Goal: Task Accomplishment & Management: Use online tool/utility

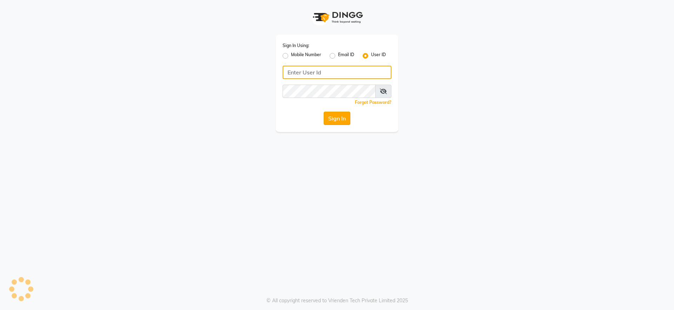
type input "neeldavid"
click at [341, 119] on button "Sign In" at bounding box center [337, 118] width 27 height 13
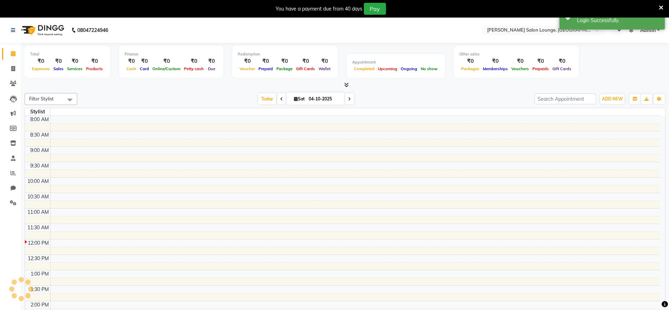
select select "en"
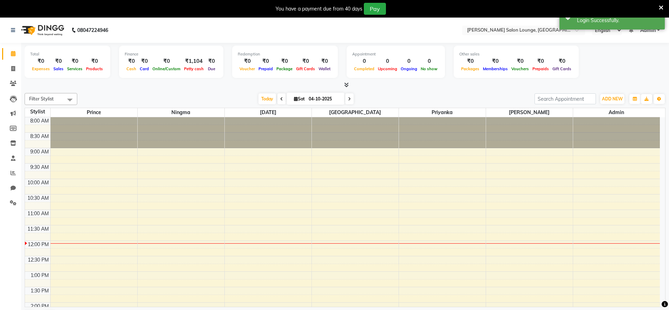
click at [194, 80] on div "Total ₹0 Expenses ₹0 Sales ₹0 Services ₹0 Products Finance ₹0 Cash ₹0 Card ₹0 O…" at bounding box center [345, 66] width 641 height 46
click at [658, 8] on div "You have a payment due from 40 days Pay" at bounding box center [331, 9] width 656 height 12
click at [660, 8] on icon at bounding box center [660, 8] width 5 height 6
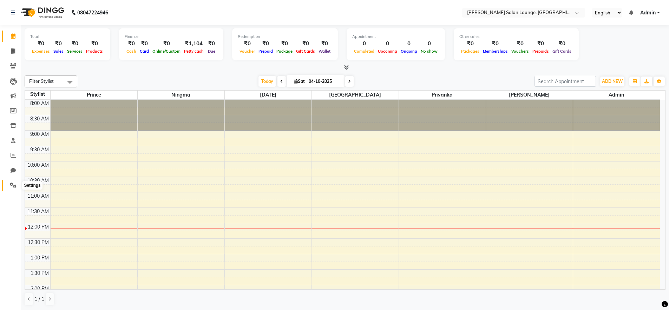
click at [15, 188] on span at bounding box center [13, 185] width 12 height 8
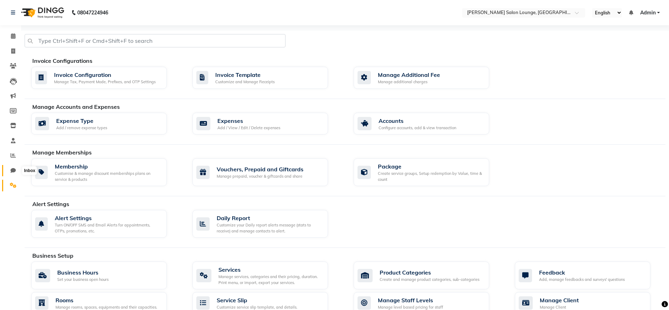
click at [11, 171] on icon at bounding box center [13, 170] width 5 height 5
select select "100"
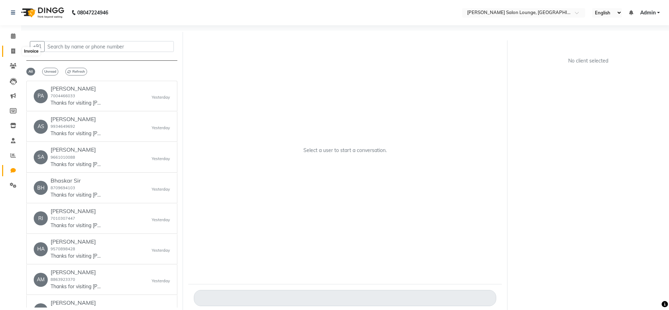
click at [15, 51] on span at bounding box center [13, 51] width 12 height 8
select select "service"
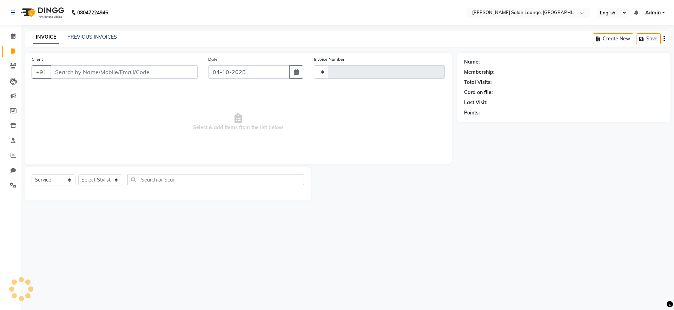
type input "0512"
select select "8909"
click at [15, 35] on icon at bounding box center [13, 35] width 5 height 5
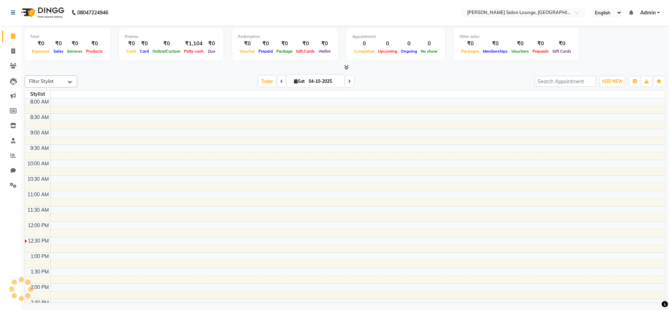
scroll to position [124, 0]
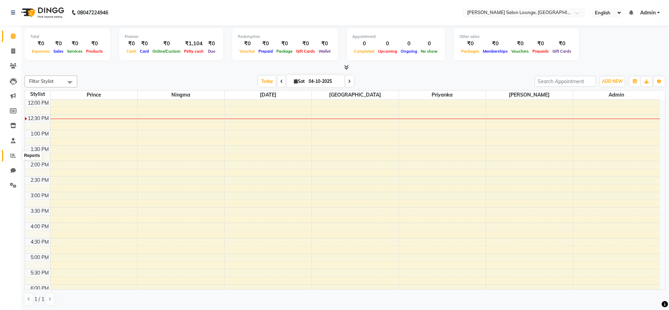
click at [13, 153] on icon at bounding box center [13, 155] width 5 height 5
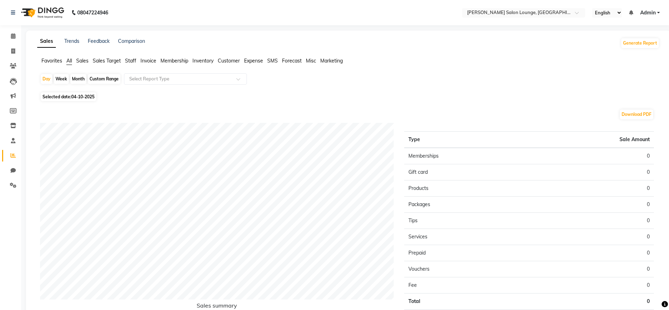
click at [79, 79] on div "Month" at bounding box center [78, 79] width 16 height 10
select select "10"
select select "2025"
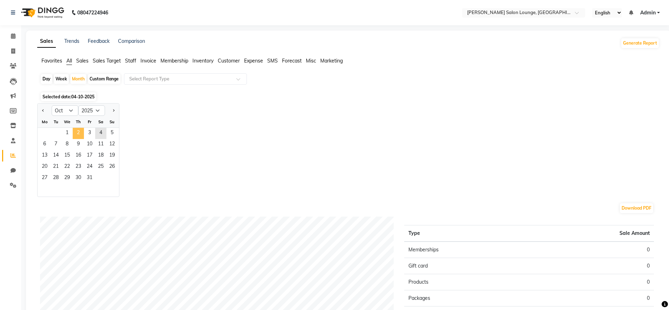
click at [76, 135] on span "2" at bounding box center [78, 133] width 11 height 11
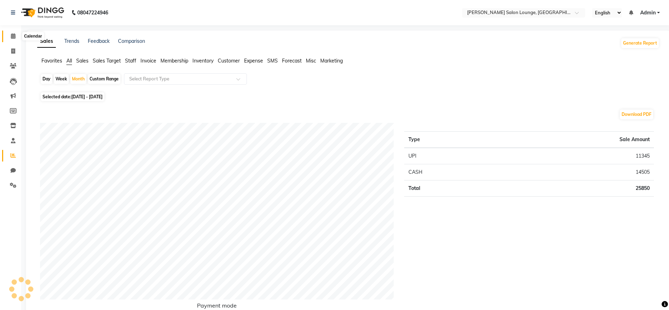
click at [11, 39] on span at bounding box center [13, 36] width 12 height 8
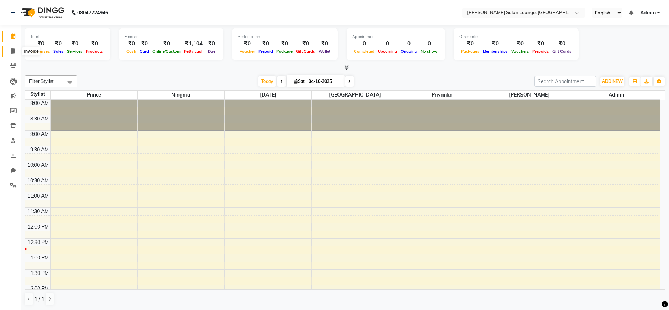
click at [12, 51] on icon at bounding box center [13, 50] width 4 height 5
select select "service"
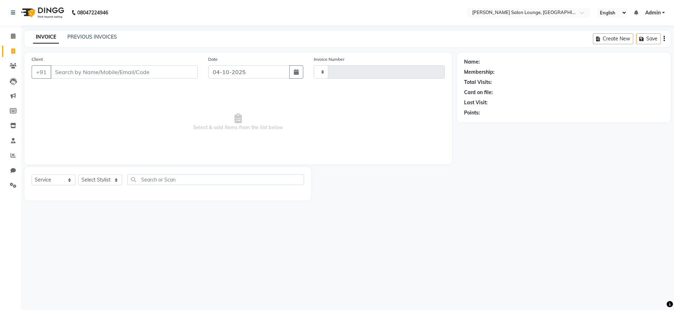
type input "0512"
select select "8909"
click at [88, 74] on input "Client" at bounding box center [124, 71] width 147 height 13
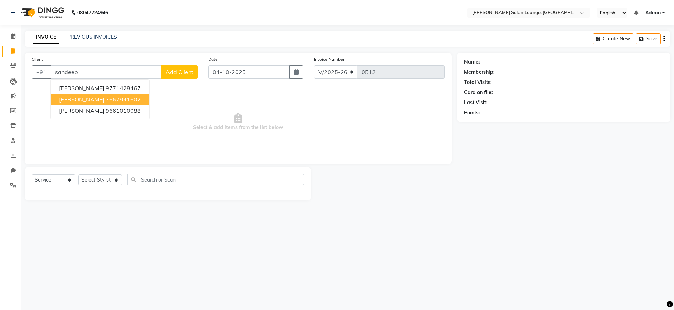
click at [112, 99] on ngb-highlight "7667941602" at bounding box center [123, 99] width 35 height 7
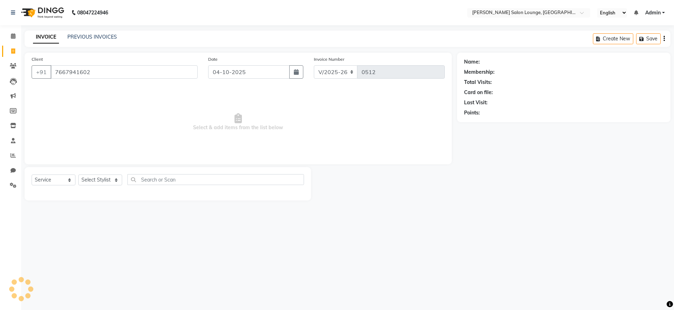
type input "7667941602"
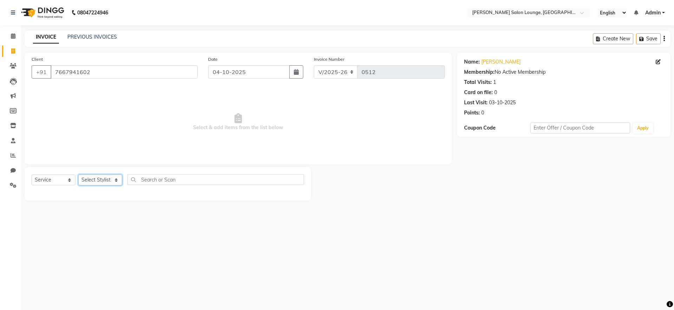
click at [119, 180] on select "Select Stylist [PERSON_NAME] Admin Ningma [PERSON_NAME] [PERSON_NAME][DATE]" at bounding box center [100, 179] width 44 height 11
select select "92947"
click at [78, 174] on select "Select Stylist [PERSON_NAME] Admin Ningma [PERSON_NAME] [PERSON_NAME][DATE]" at bounding box center [100, 179] width 44 height 11
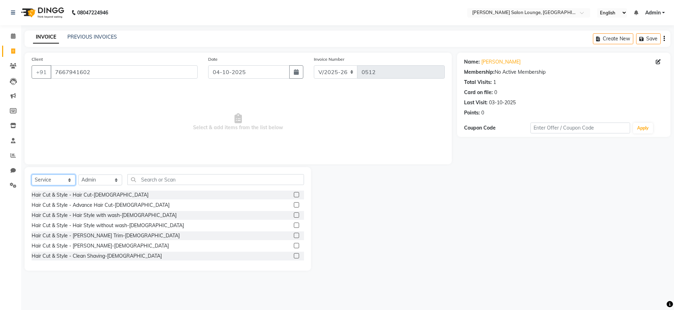
click at [57, 180] on select "Select Service Product Membership Package Voucher Prepaid Gift Card" at bounding box center [54, 179] width 44 height 11
select select "product"
click at [32, 174] on select "Select Service Product Membership Package Voucher Prepaid Gift Card" at bounding box center [54, 179] width 44 height 11
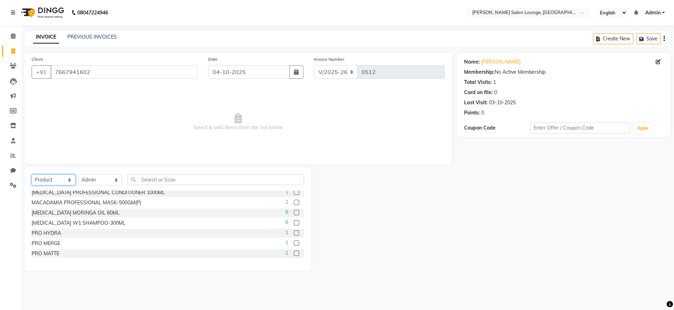
scroll to position [205, 0]
click at [294, 224] on label at bounding box center [296, 223] width 5 height 5
click at [294, 224] on input "checkbox" at bounding box center [296, 224] width 5 height 5
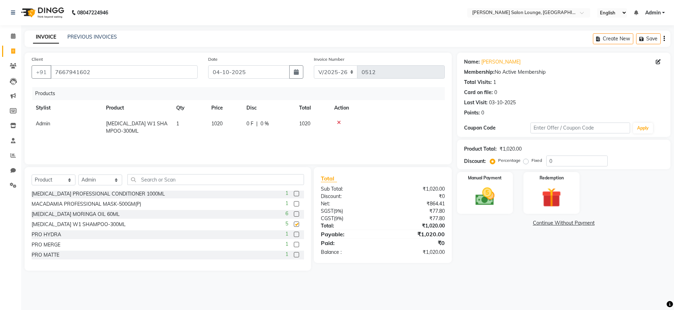
checkbox input "false"
click at [671, 304] on icon at bounding box center [670, 304] width 6 height 6
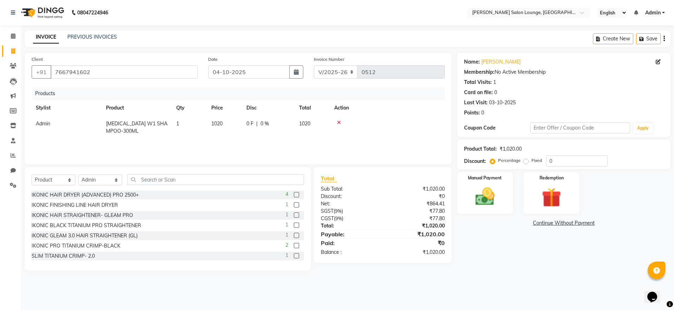
click at [605, 282] on div "08047224946 Select Location × [PERSON_NAME] Salon Lounge, [GEOGRAPHIC_DATA], [G…" at bounding box center [337, 155] width 674 height 310
click at [611, 257] on div "Name: [PERSON_NAME] Membership: No Active Membership Total Visits: 1 Card on fi…" at bounding box center [566, 162] width 219 height 218
